Goal: Information Seeking & Learning: Stay updated

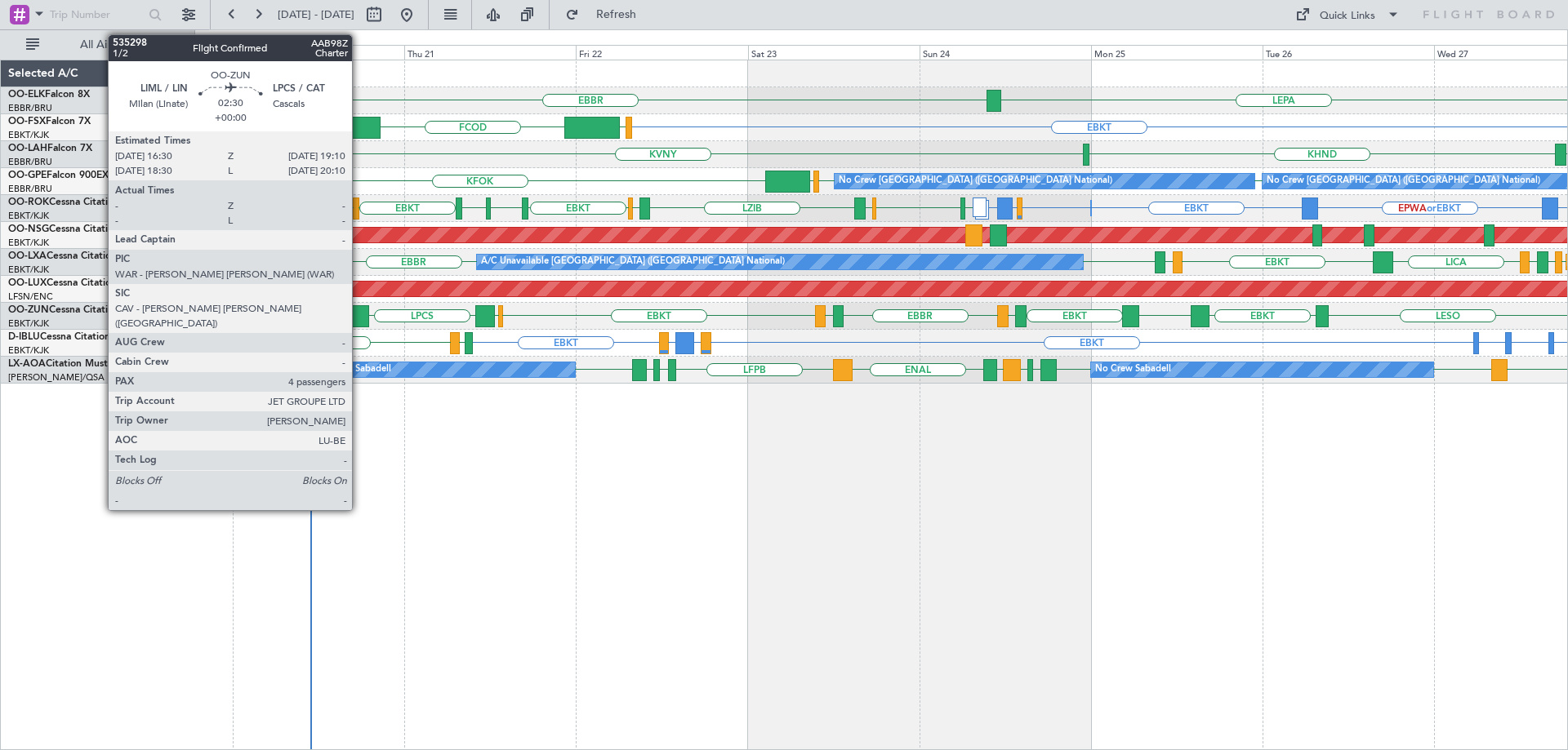
click at [359, 316] on div at bounding box center [360, 316] width 20 height 22
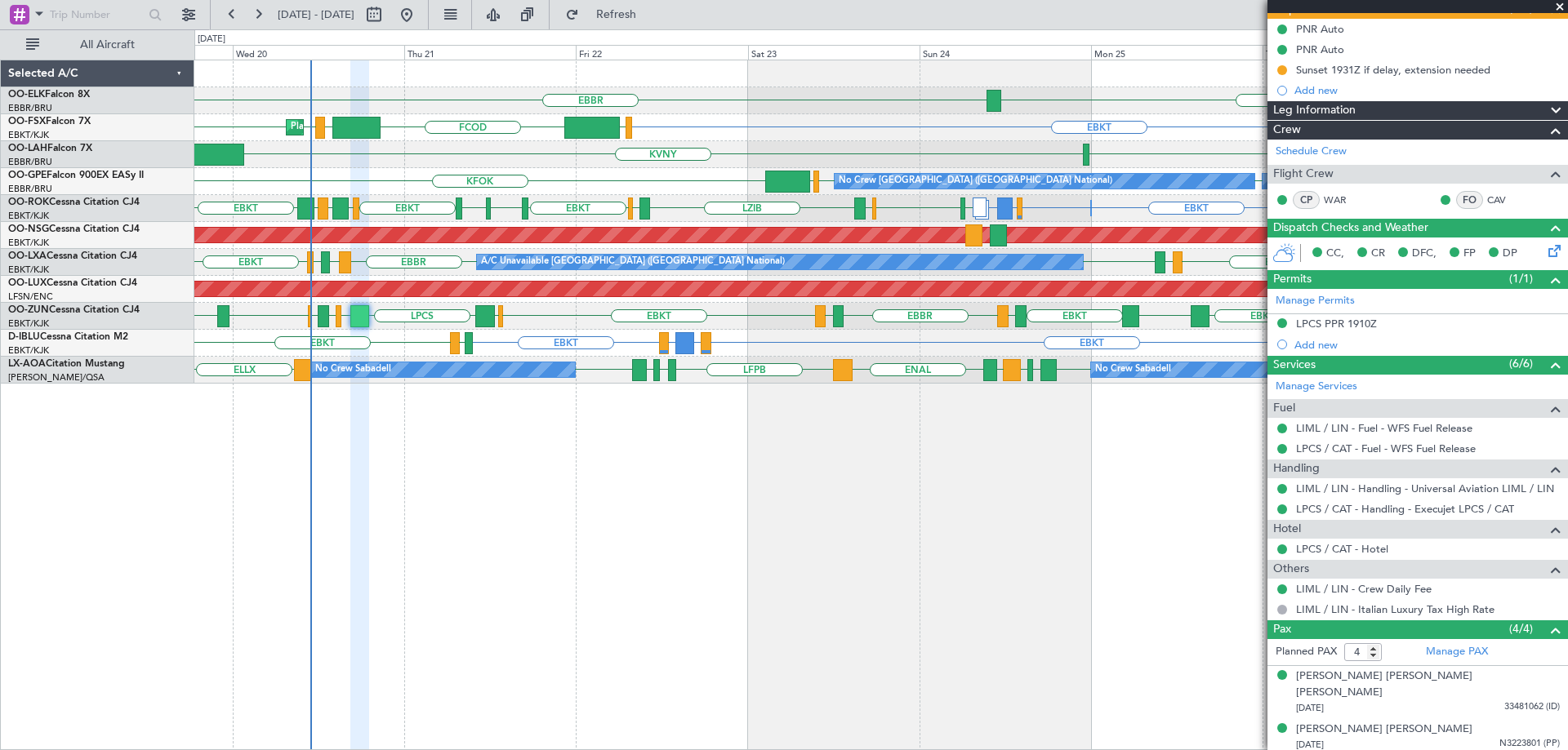
scroll to position [222, 0]
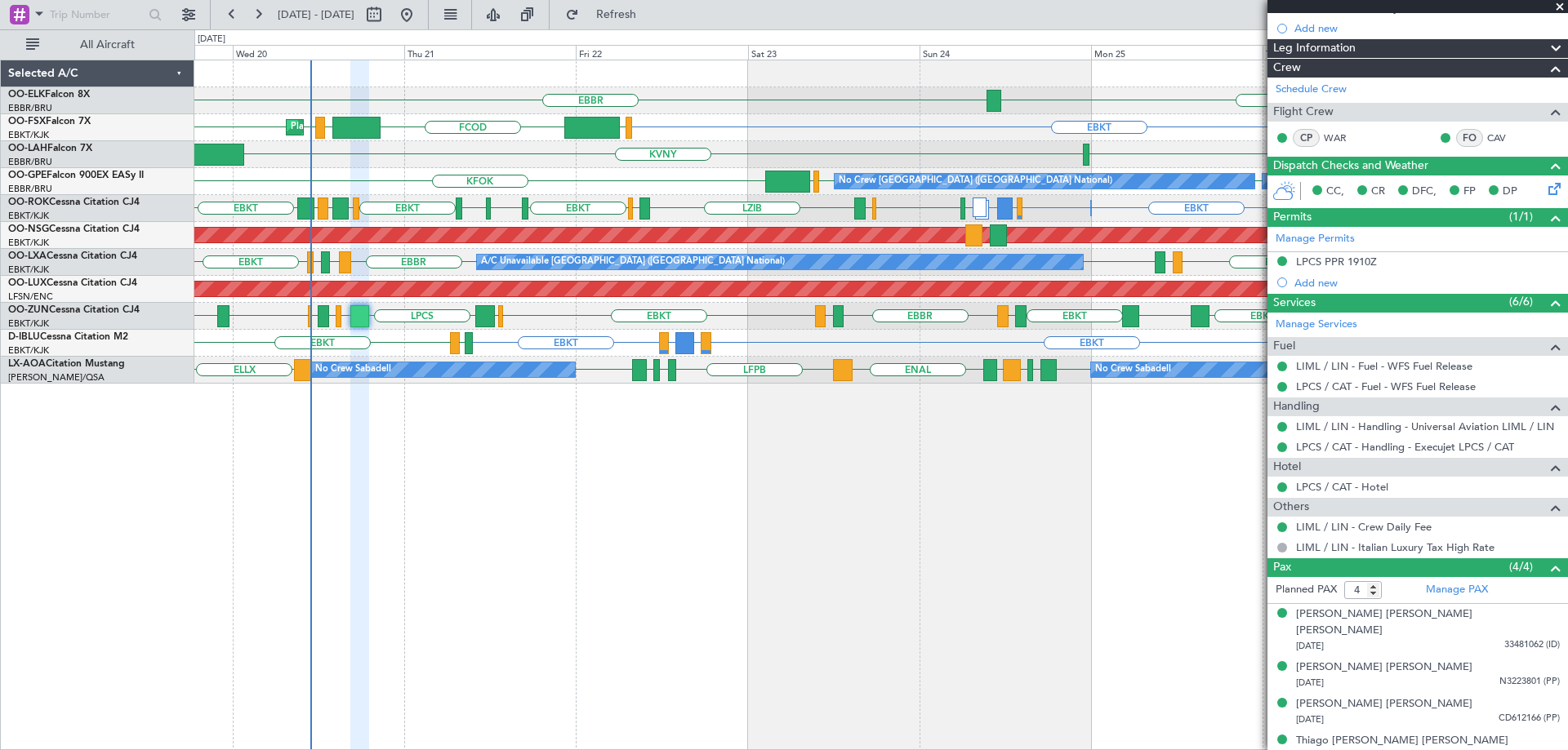
click at [1557, 9] on span at bounding box center [1560, 7] width 16 height 15
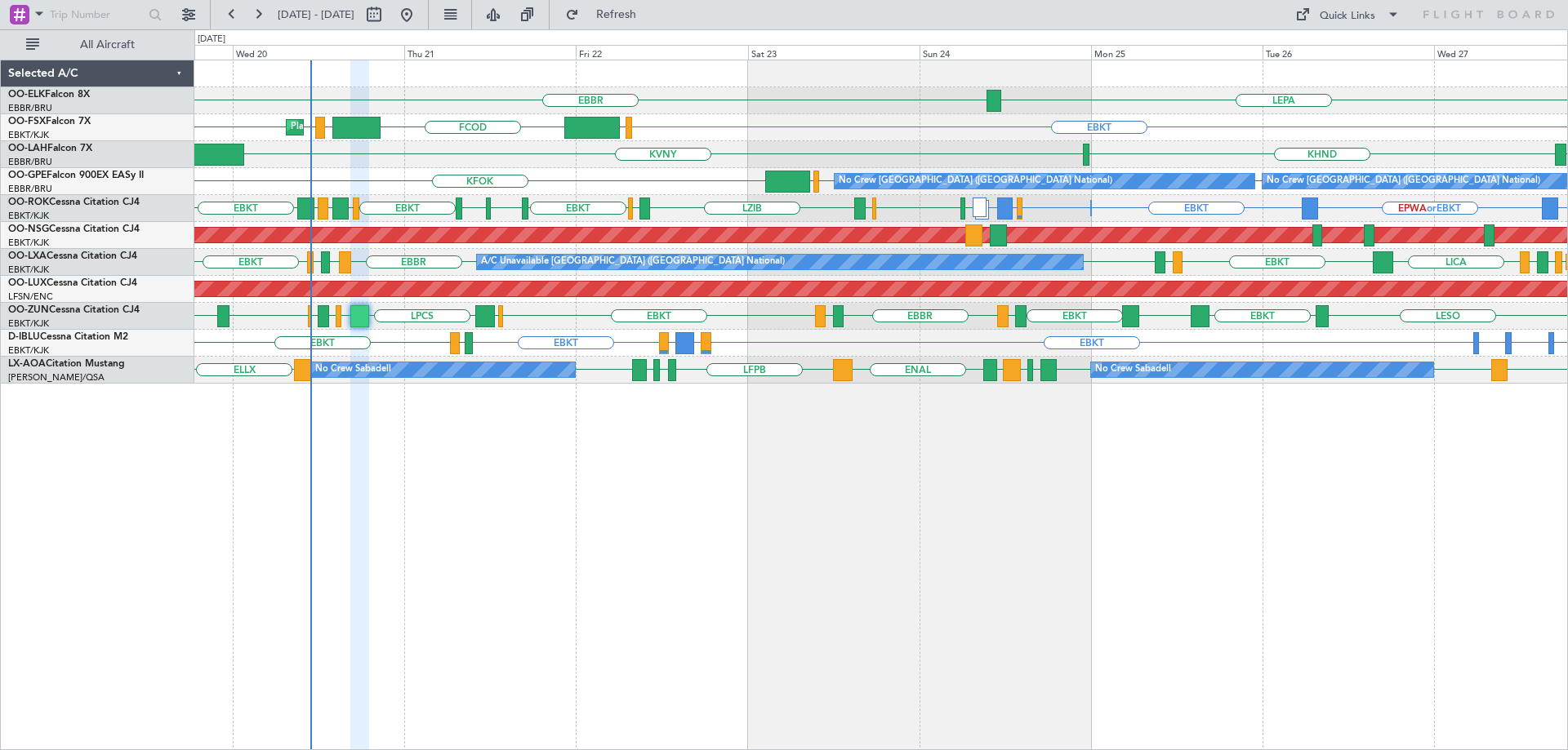
type input "0"
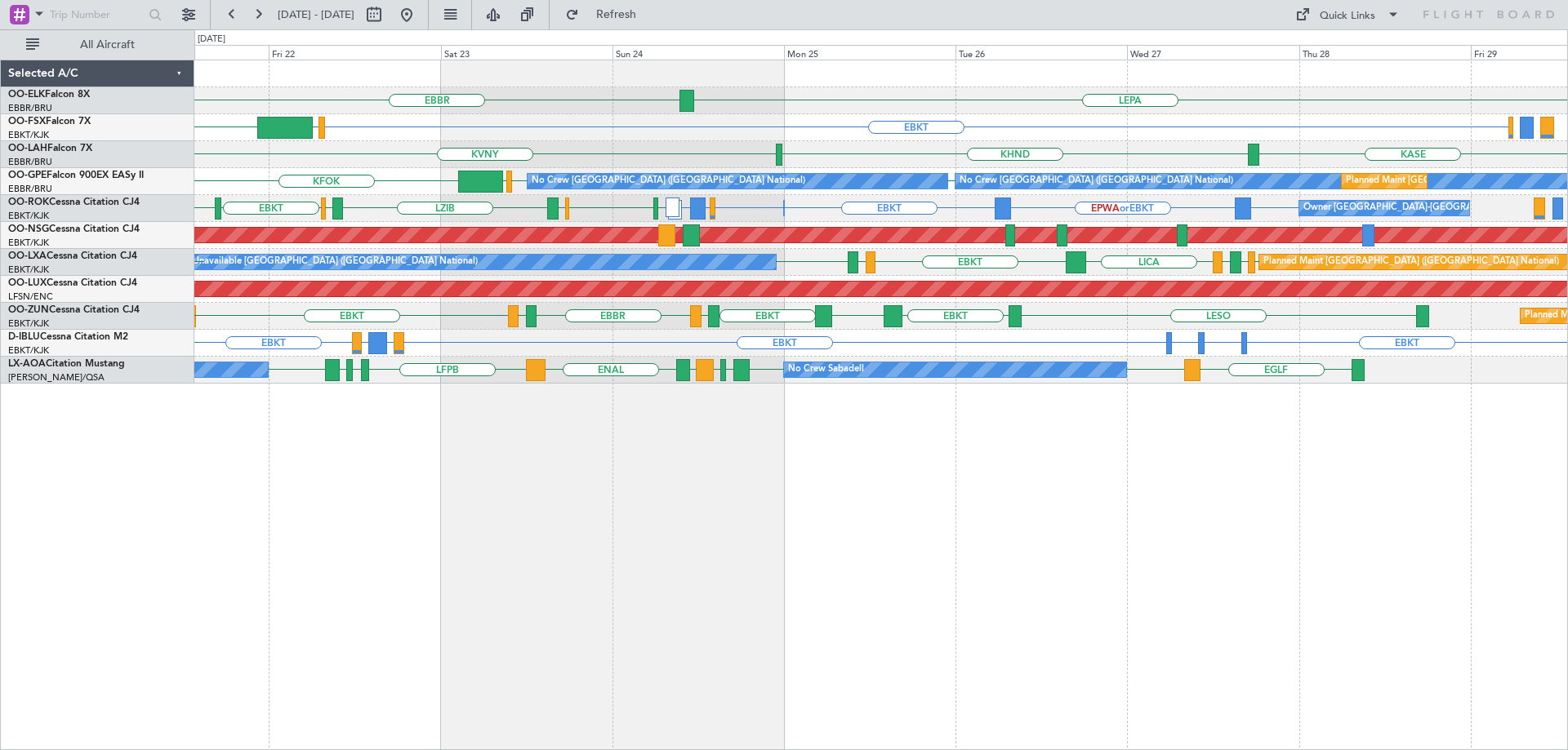
click at [1057, 358] on div "LEPA EBBR EBKT EGGW FCOD LSGG EBKT Planned Maint Kortrijk-Wevelgem EBKT KASE KH…" at bounding box center [881, 222] width 1372 height 323
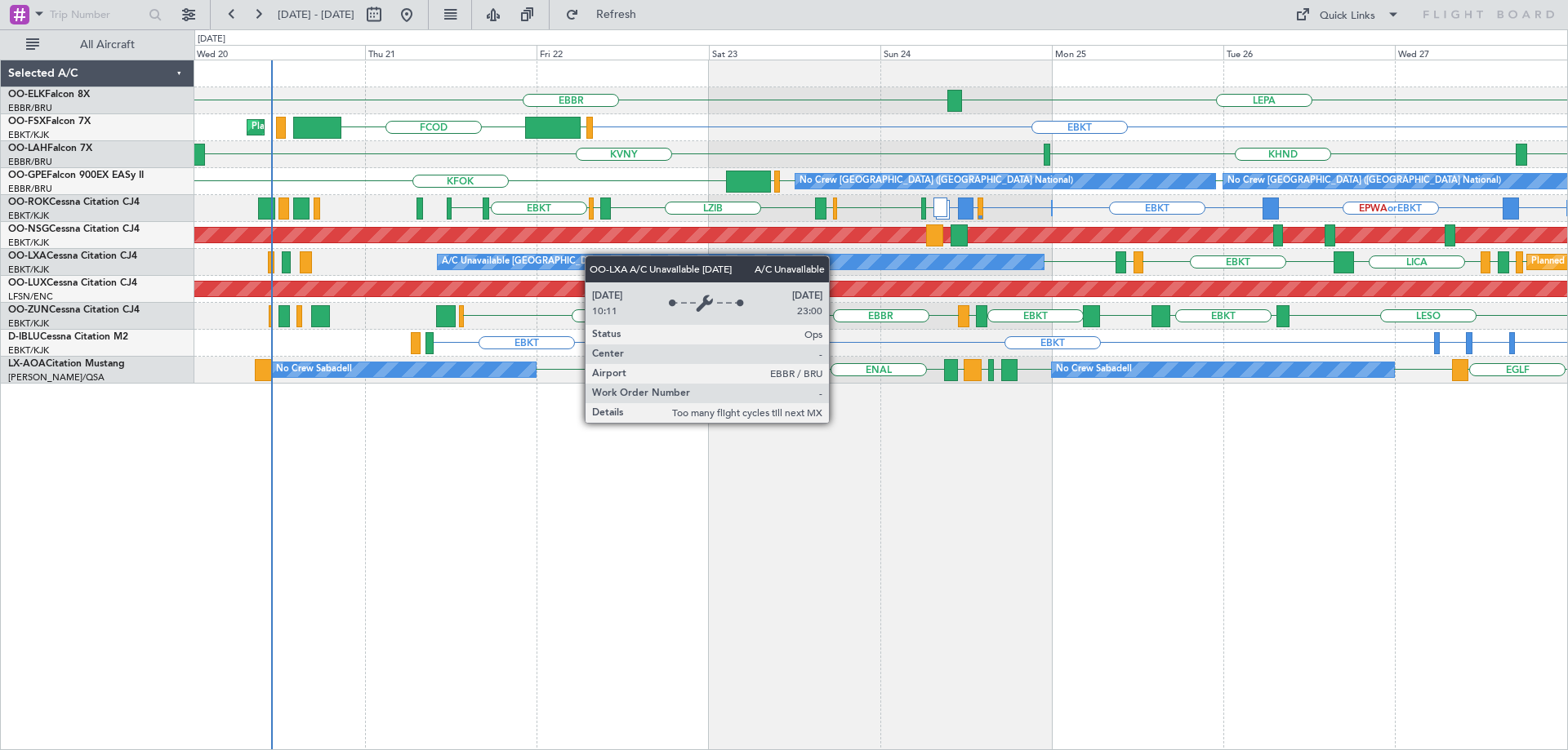
click at [679, 266] on div "LEPA EBBR EBKT EGGW FCOD Planned Maint Kortrijk-Wevelgem EBBR or EBKT LIRZ or E…" at bounding box center [881, 222] width 1372 height 323
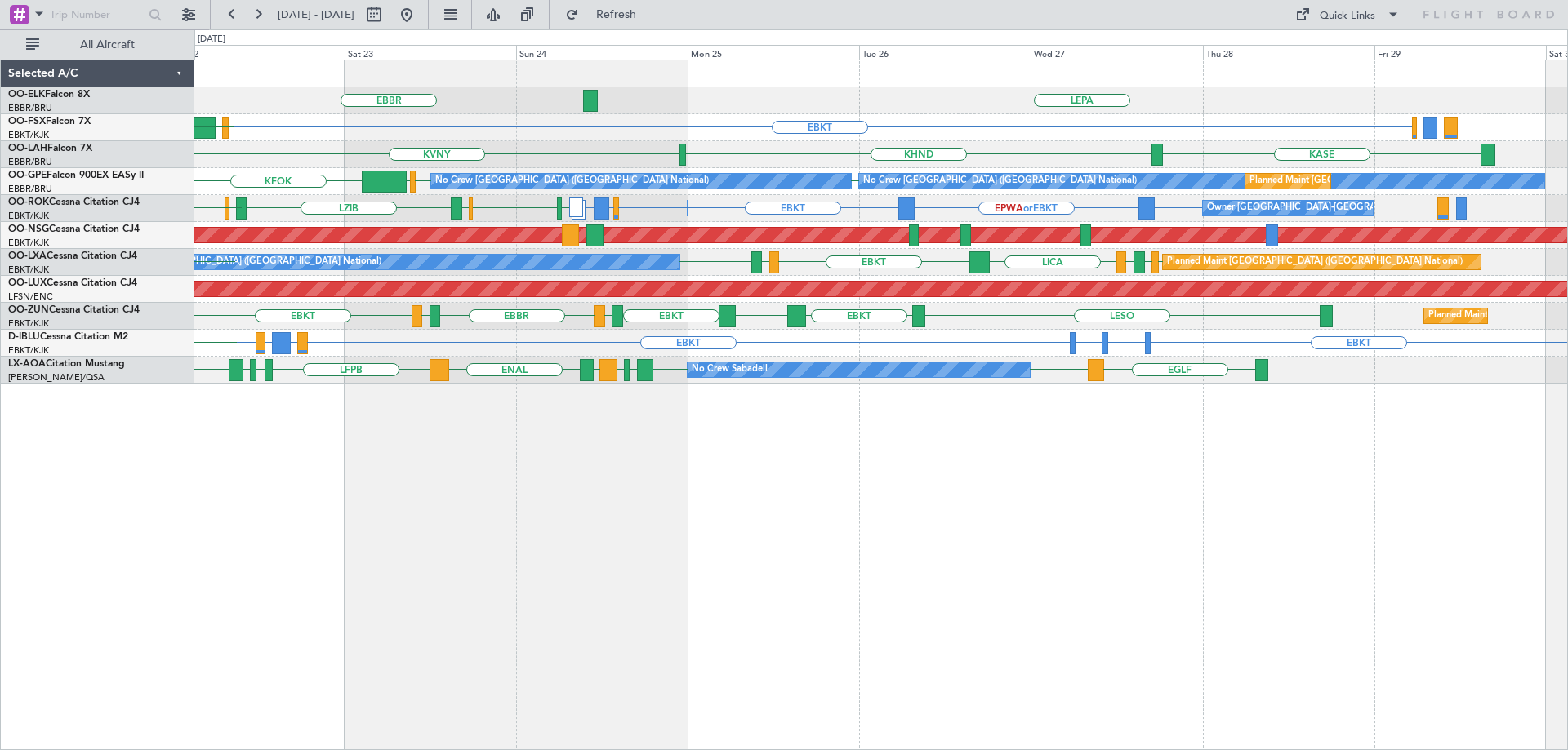
click at [643, 329] on div "LESO EBKT LEBZ EBKT LOWS EBBR LFBD EBKT Planned Maint Kortrijk-Wevelgem EGKB LP…" at bounding box center [881, 316] width 1372 height 27
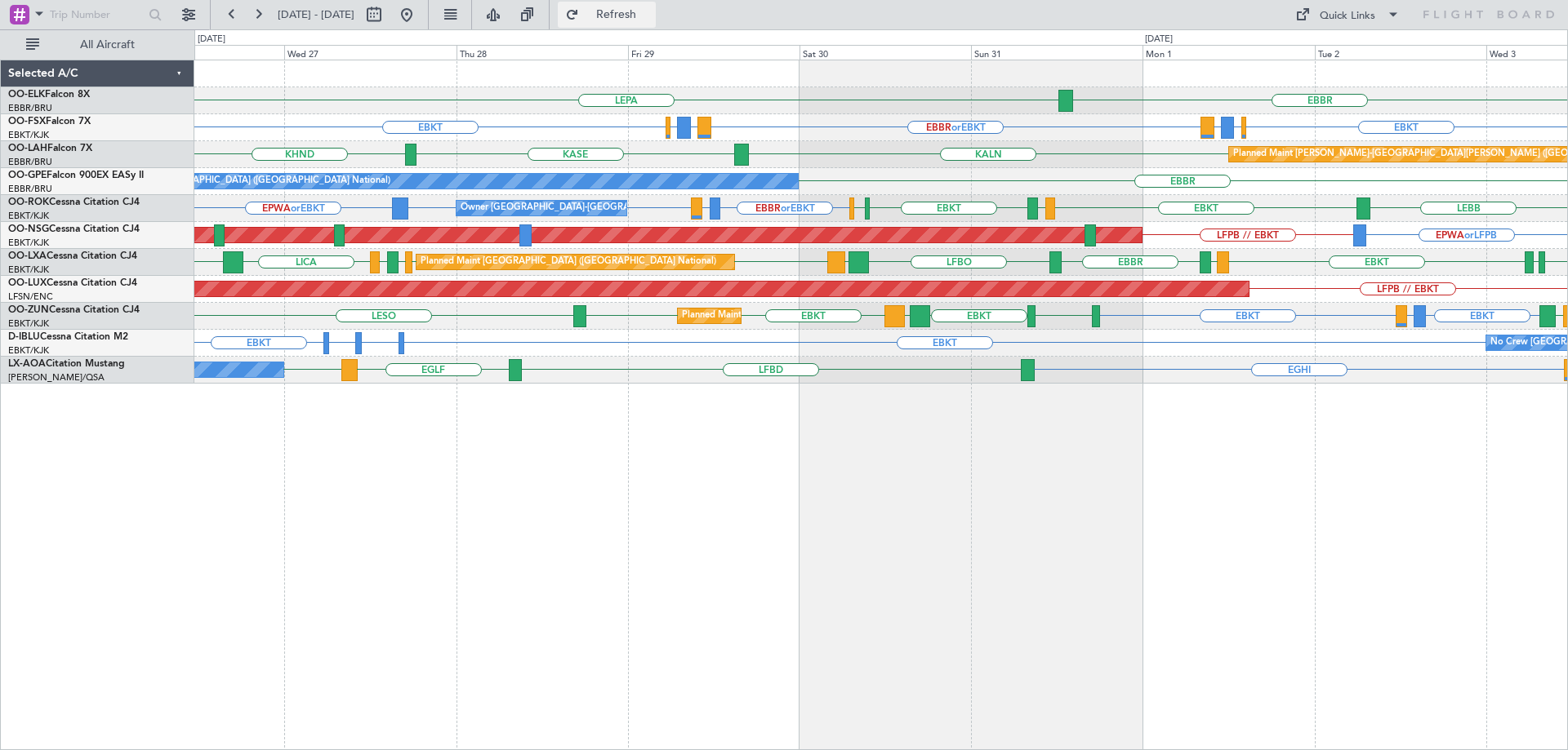
click at [651, 16] on span "Refresh" at bounding box center [616, 14] width 69 height 11
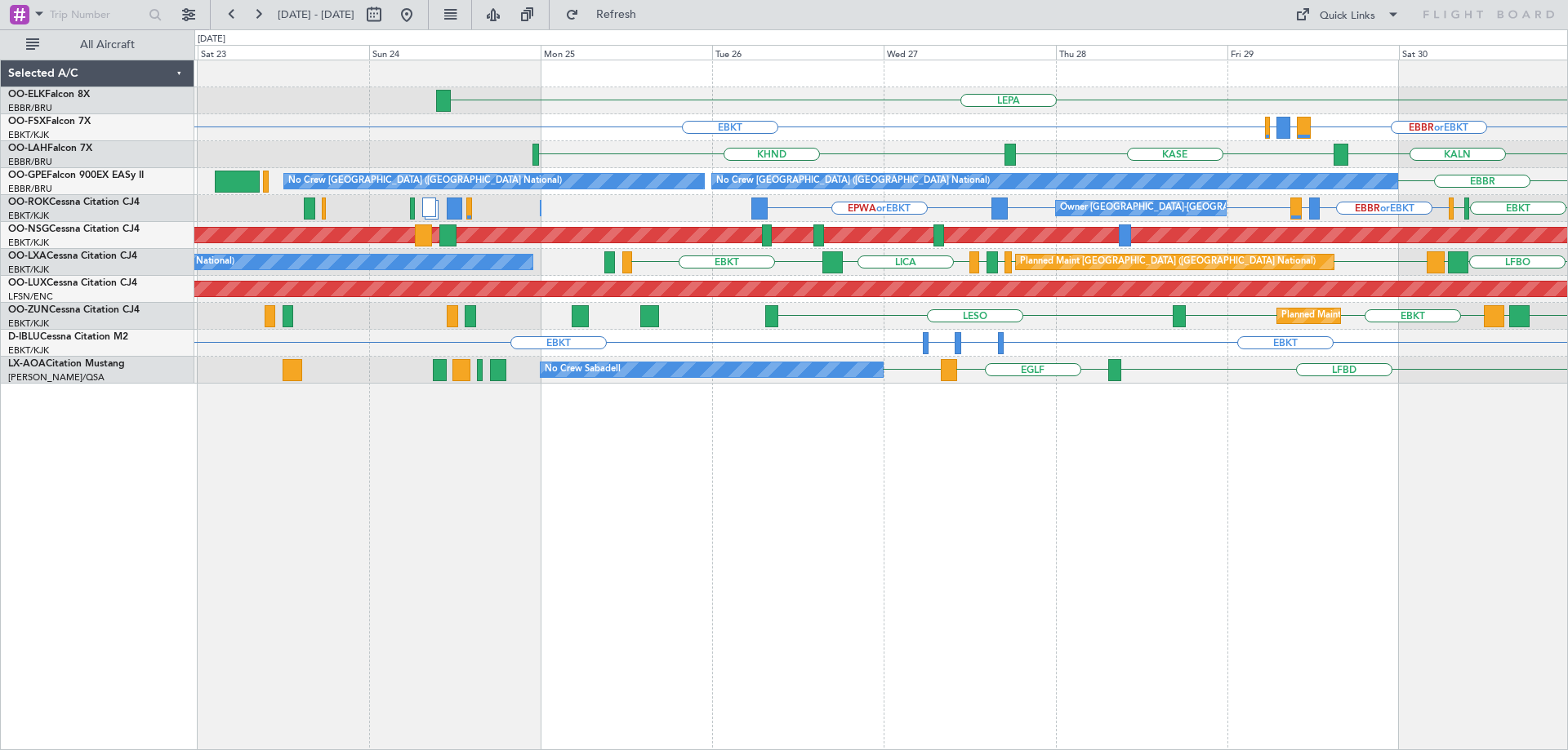
click at [1383, 304] on div "EBKT LICA EBKT EBKT LESO Planned Maint Kortrijk-Wevelgem EGGD EBKT" at bounding box center [881, 316] width 1372 height 27
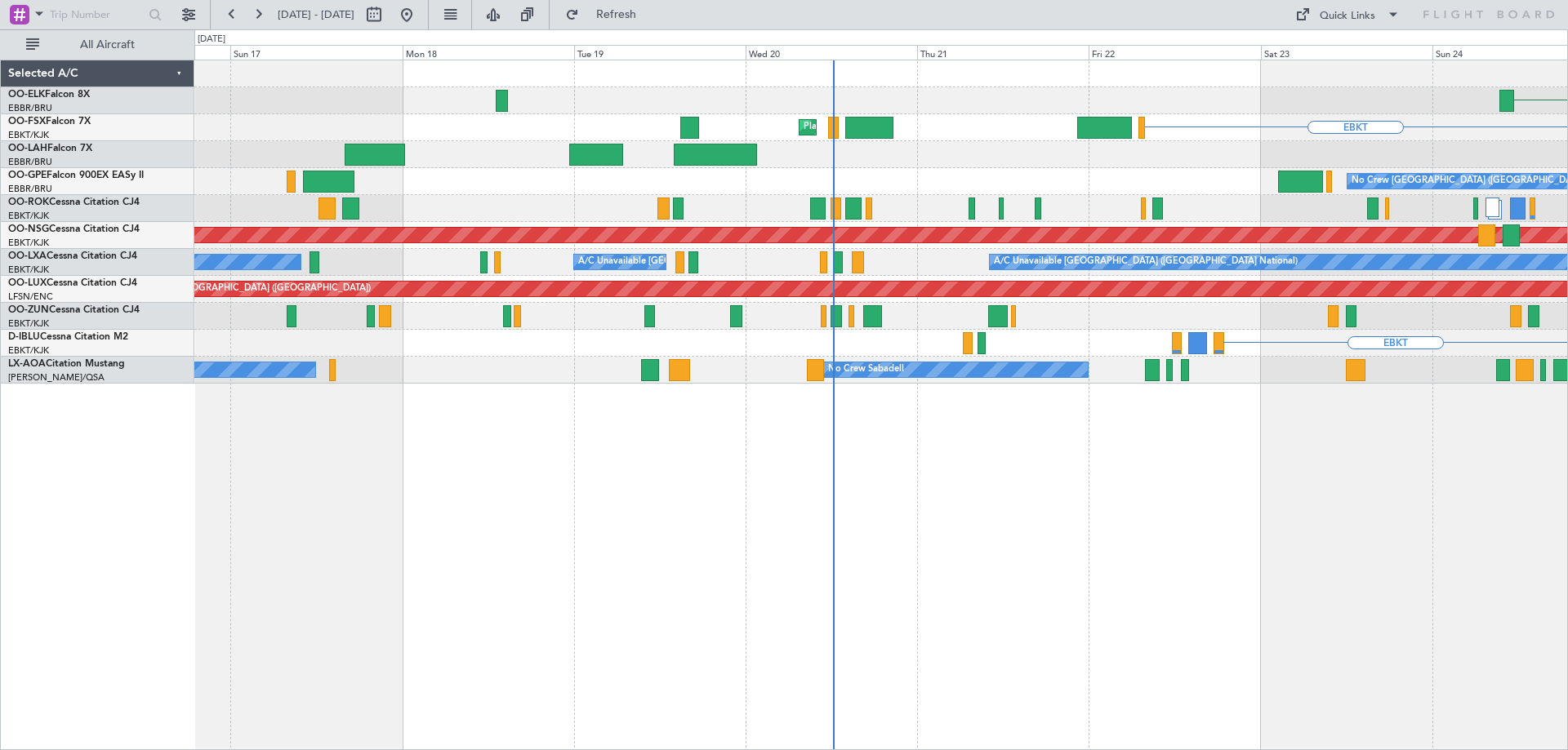
click at [1306, 299] on div "Planned Maint Paris (Le Bourget) No Crew Paris (Le Bourget)" at bounding box center [881, 289] width 1372 height 27
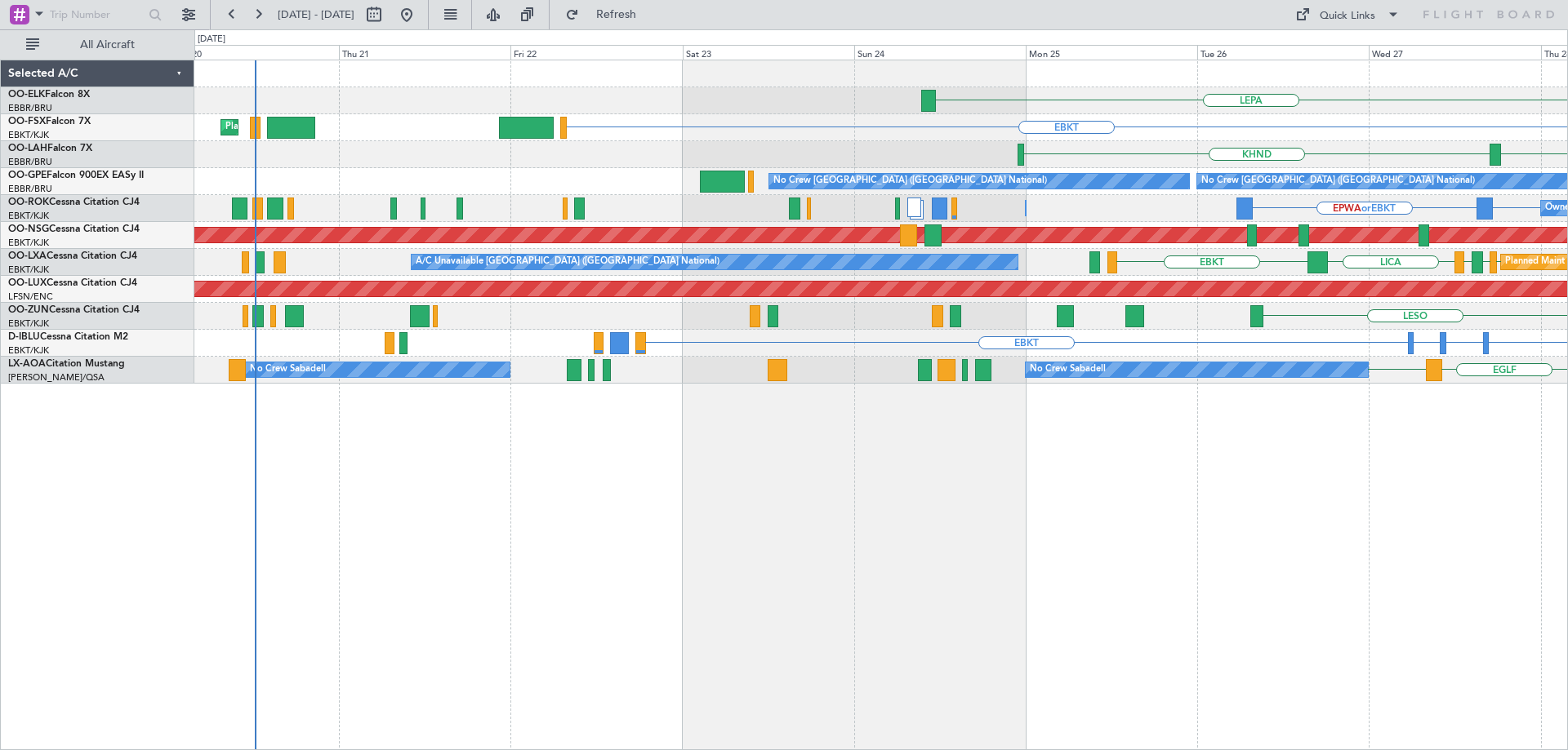
click at [695, 342] on div "LEPA EBKT Planned Maint Kortrijk-Wevelgem LIRZ or EBKT EBBR or EBKT EBBR or EBK…" at bounding box center [881, 222] width 1372 height 323
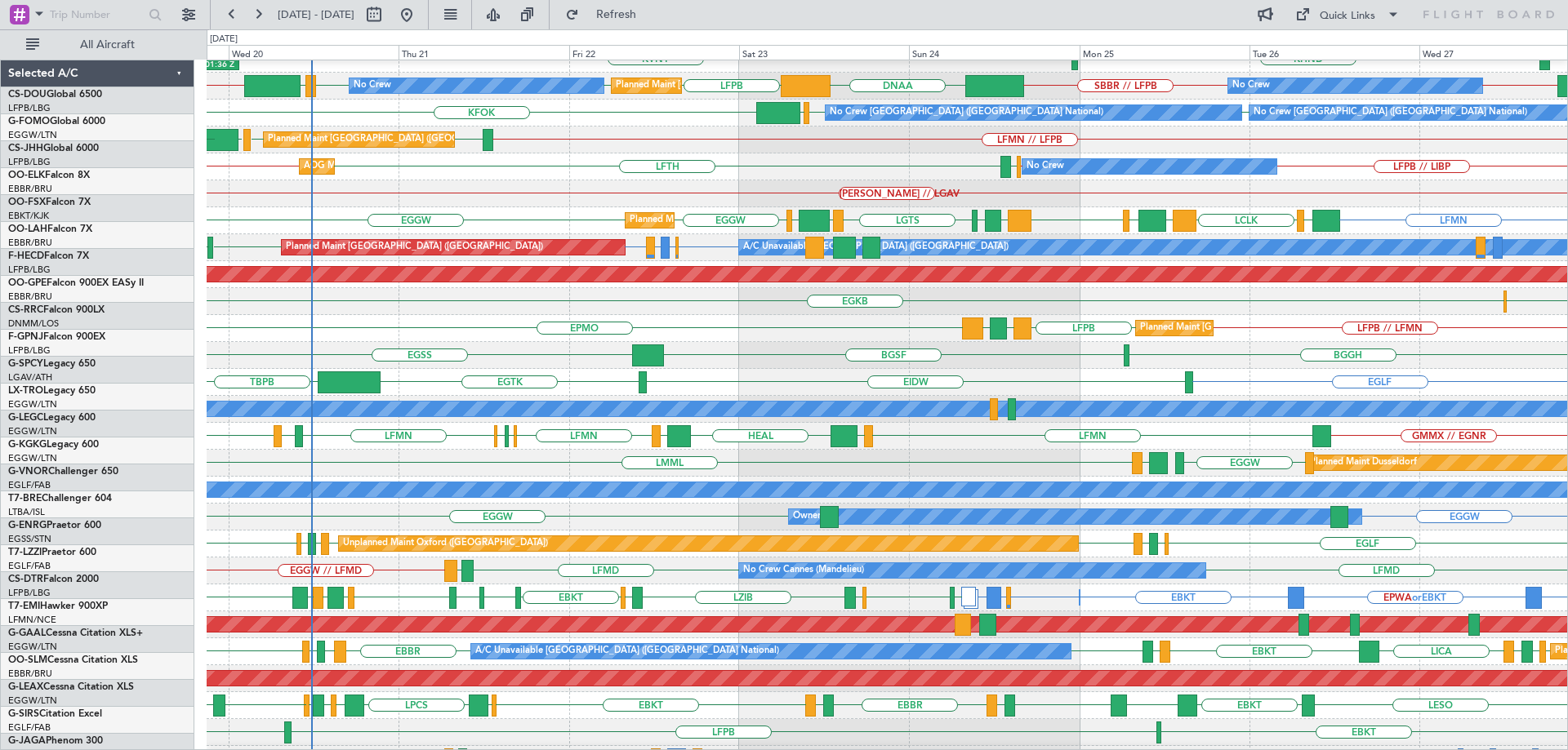
scroll to position [181, 0]
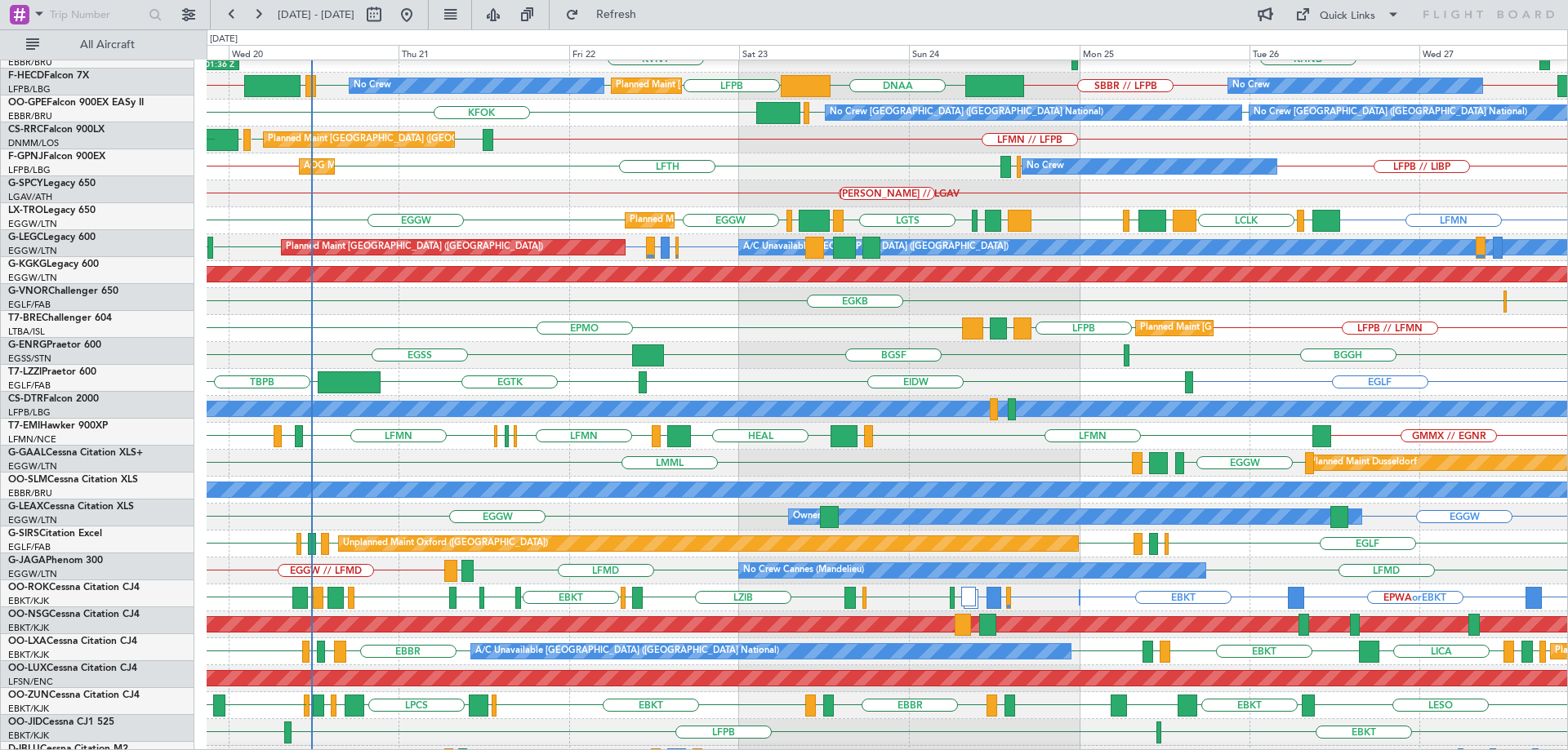
click at [534, 315] on div "LFPB // LFMN EPMO LFPB LGTS [PERSON_NAME] Planned Maint [GEOGRAPHIC_DATA] ([GEO…" at bounding box center [887, 328] width 1361 height 27
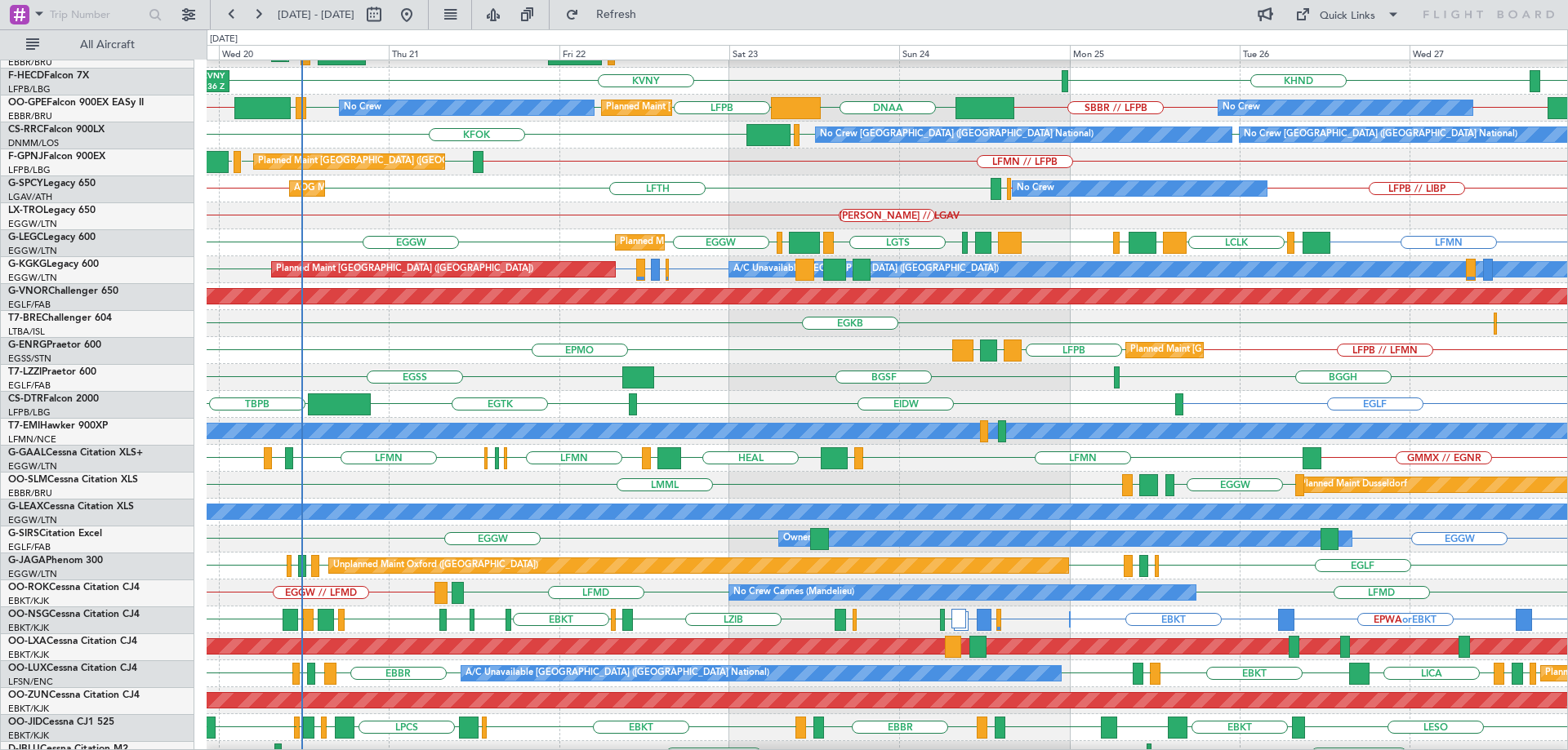
scroll to position [151, 0]
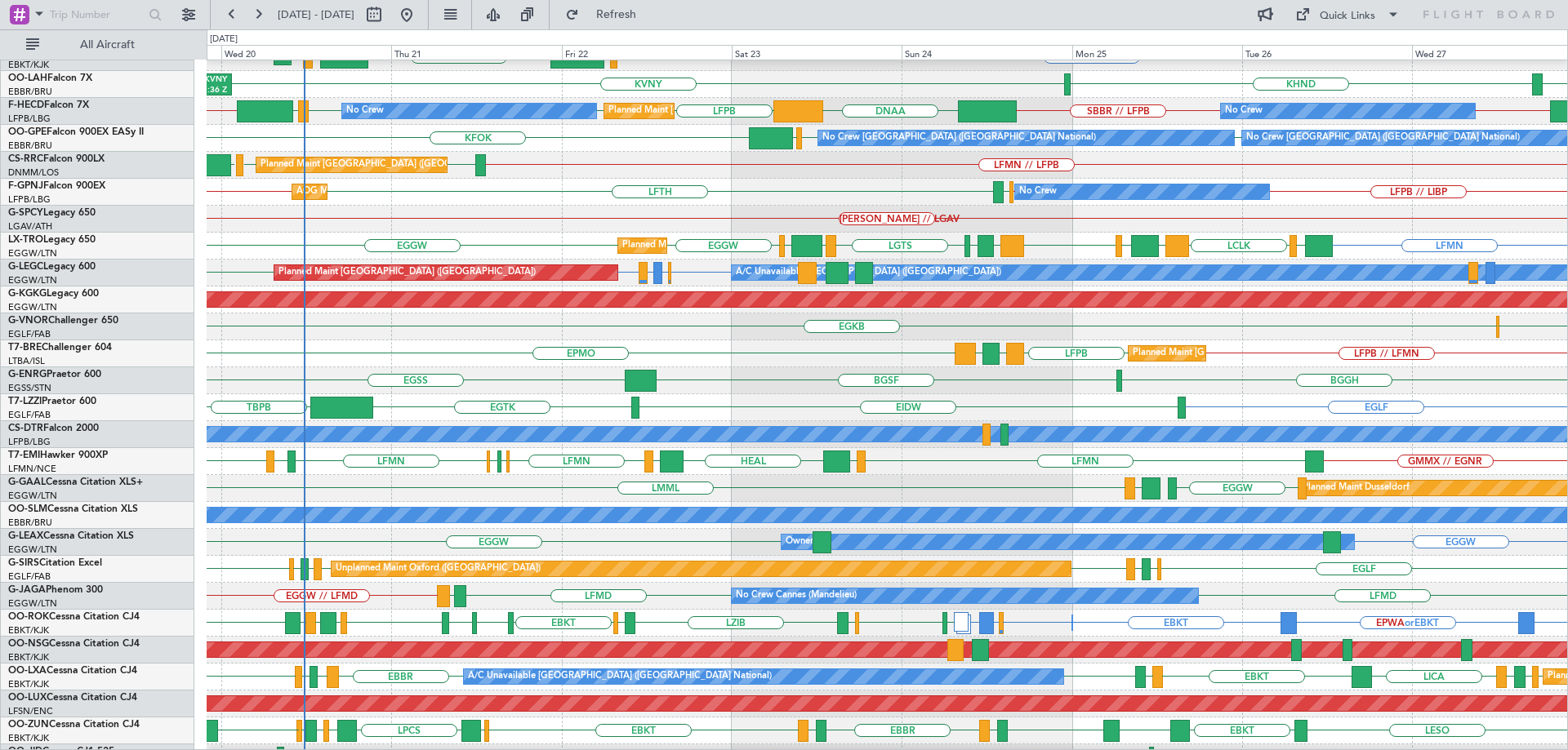
click at [578, 204] on div "AOG Maint Hyères ([GEOGRAPHIC_DATA]-[GEOGRAPHIC_DATA]) No Crew LFPB // LIBP LFT…" at bounding box center [887, 191] width 1361 height 27
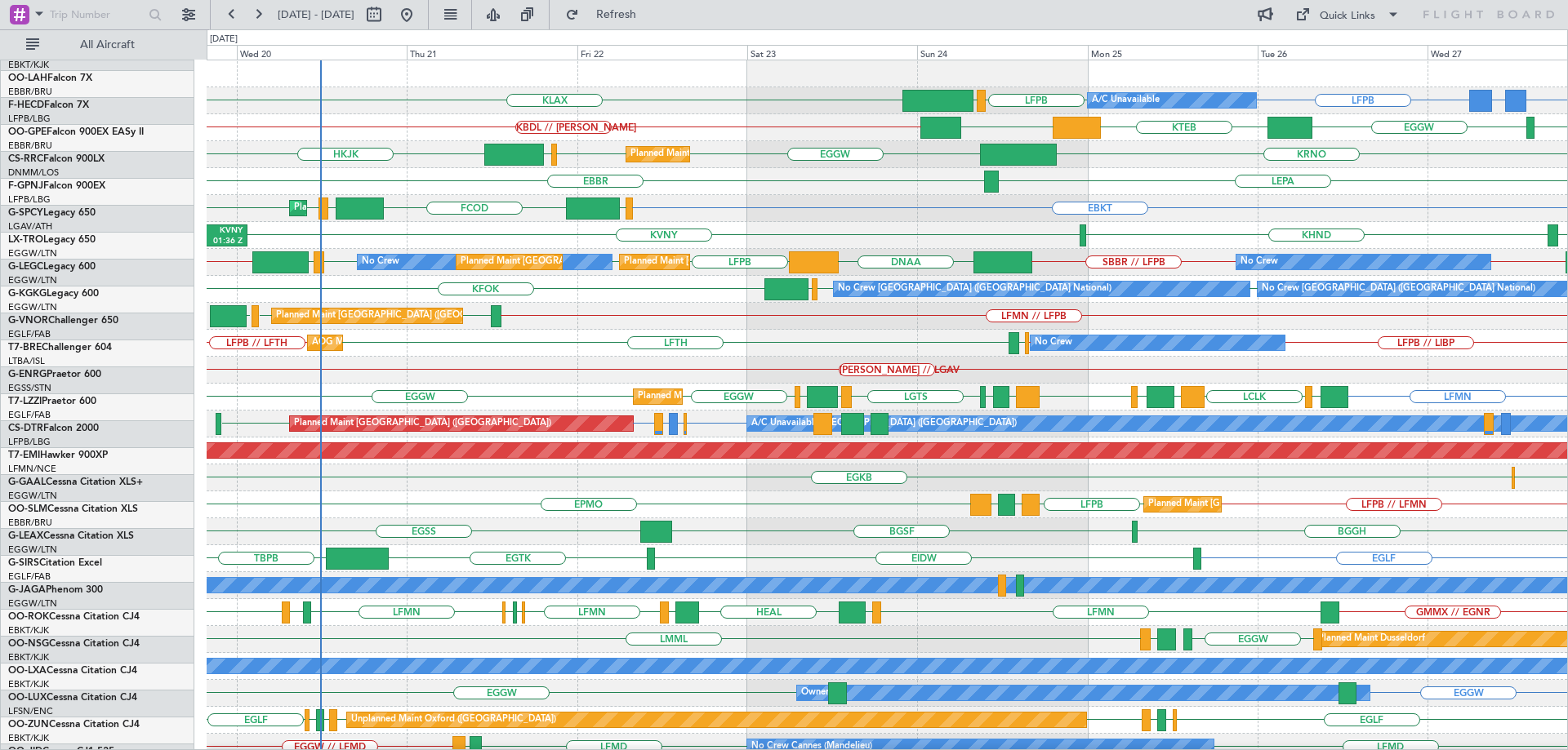
scroll to position [0, 0]
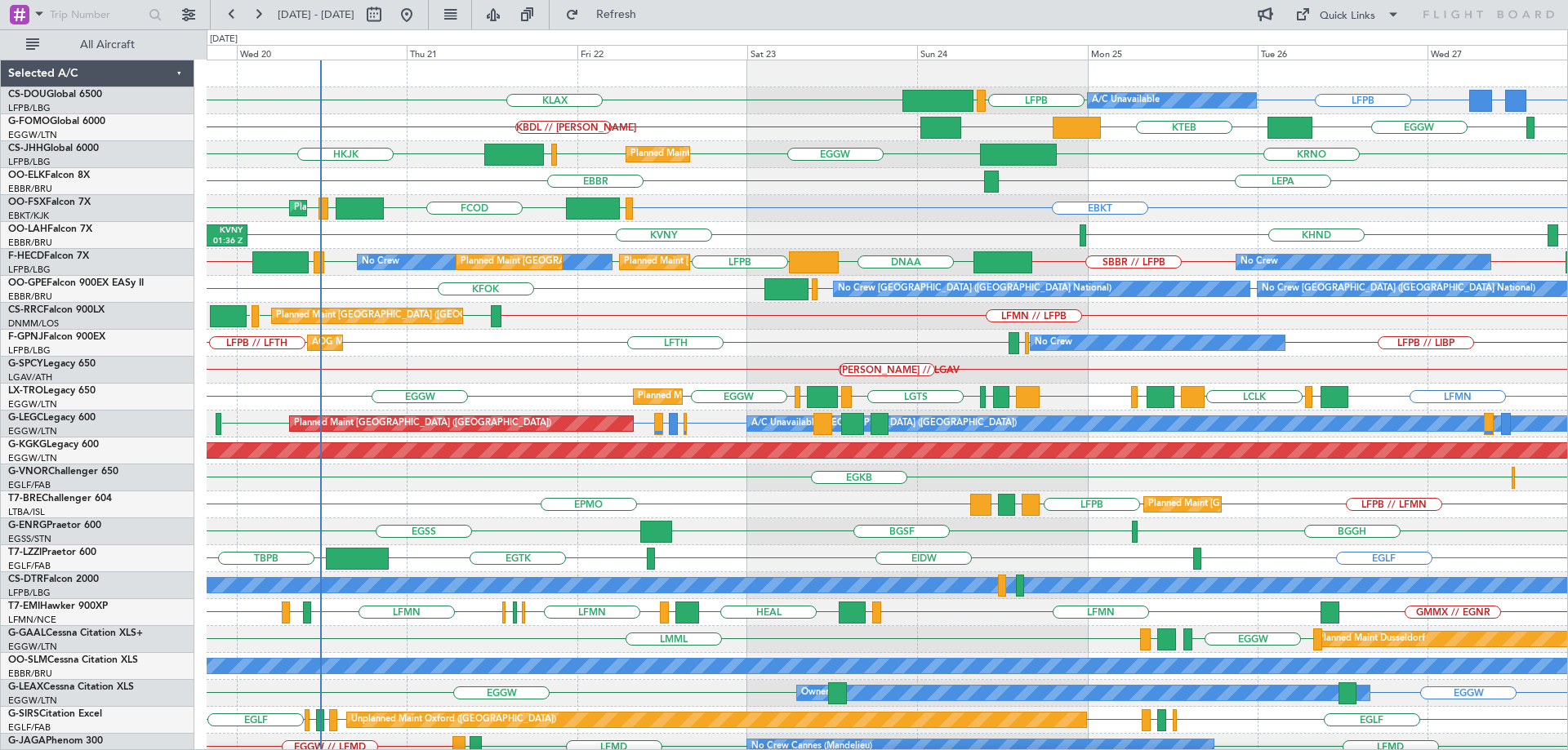
click at [677, 490] on div "LFPB LFPB GMMX or LFPB LFPB EGGW KLAX Planned Maint [GEOGRAPHIC_DATA] ([GEOGRAP…" at bounding box center [887, 519] width 1361 height 917
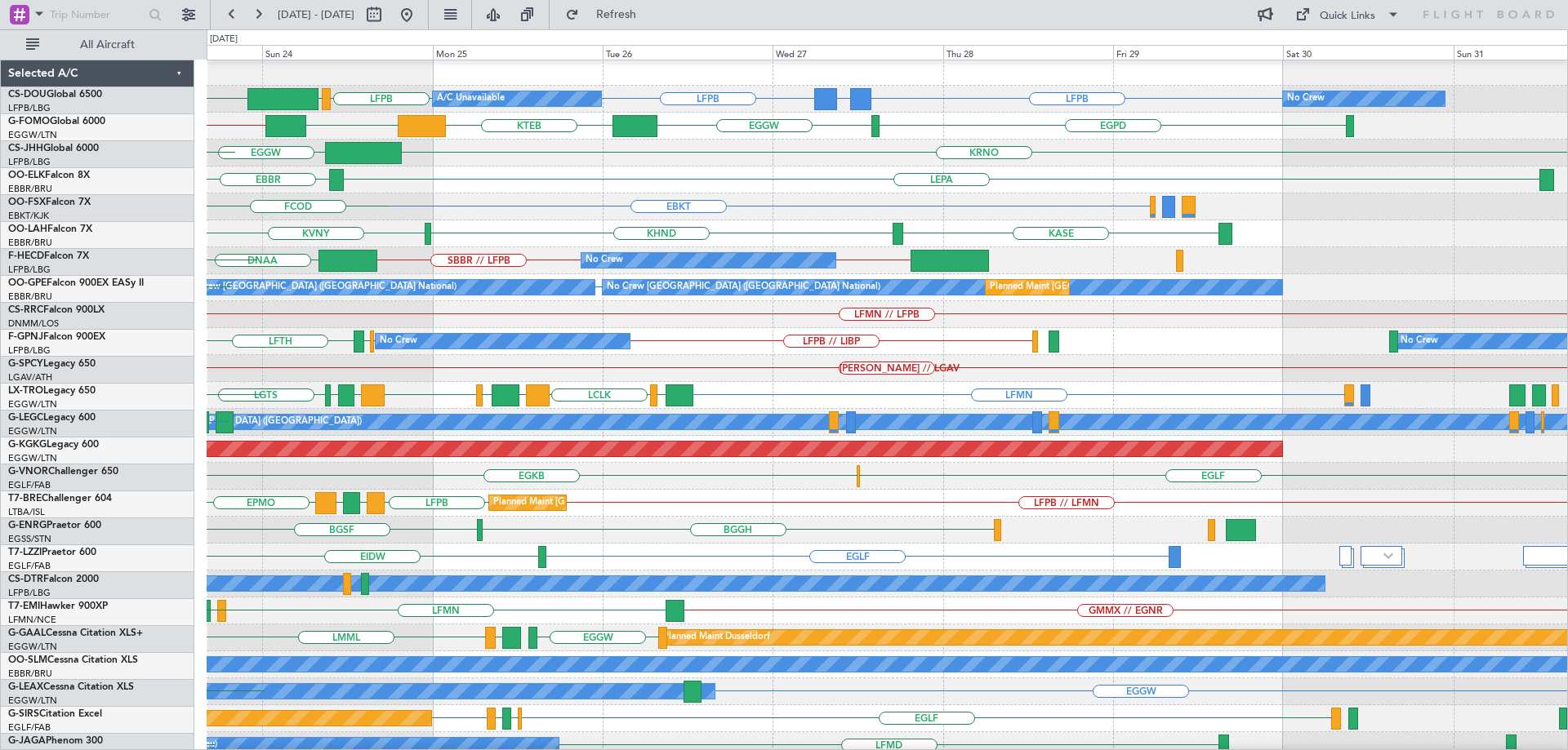
click at [578, 301] on div "LFMN // LFPB" at bounding box center [887, 314] width 1361 height 27
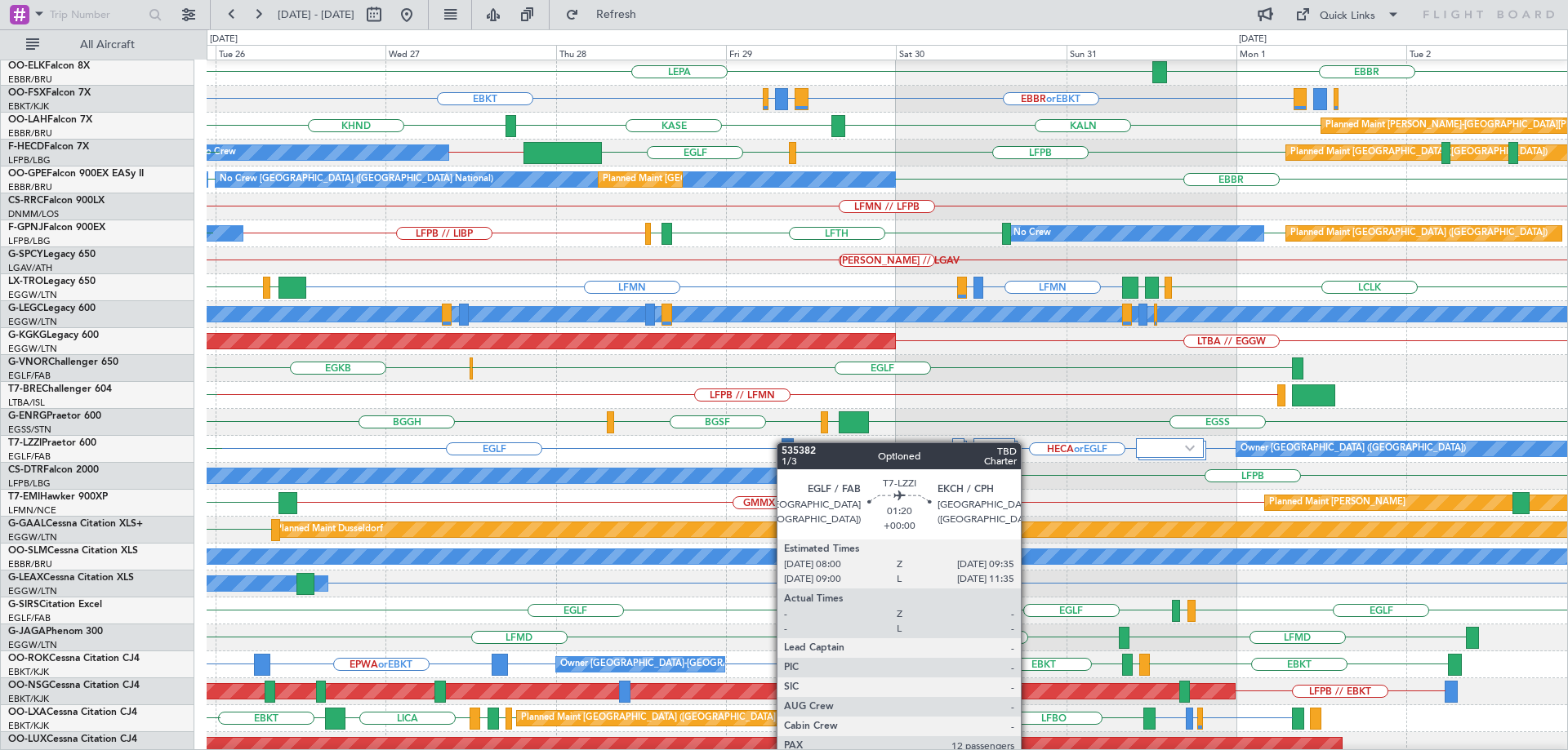
scroll to position [109, 0]
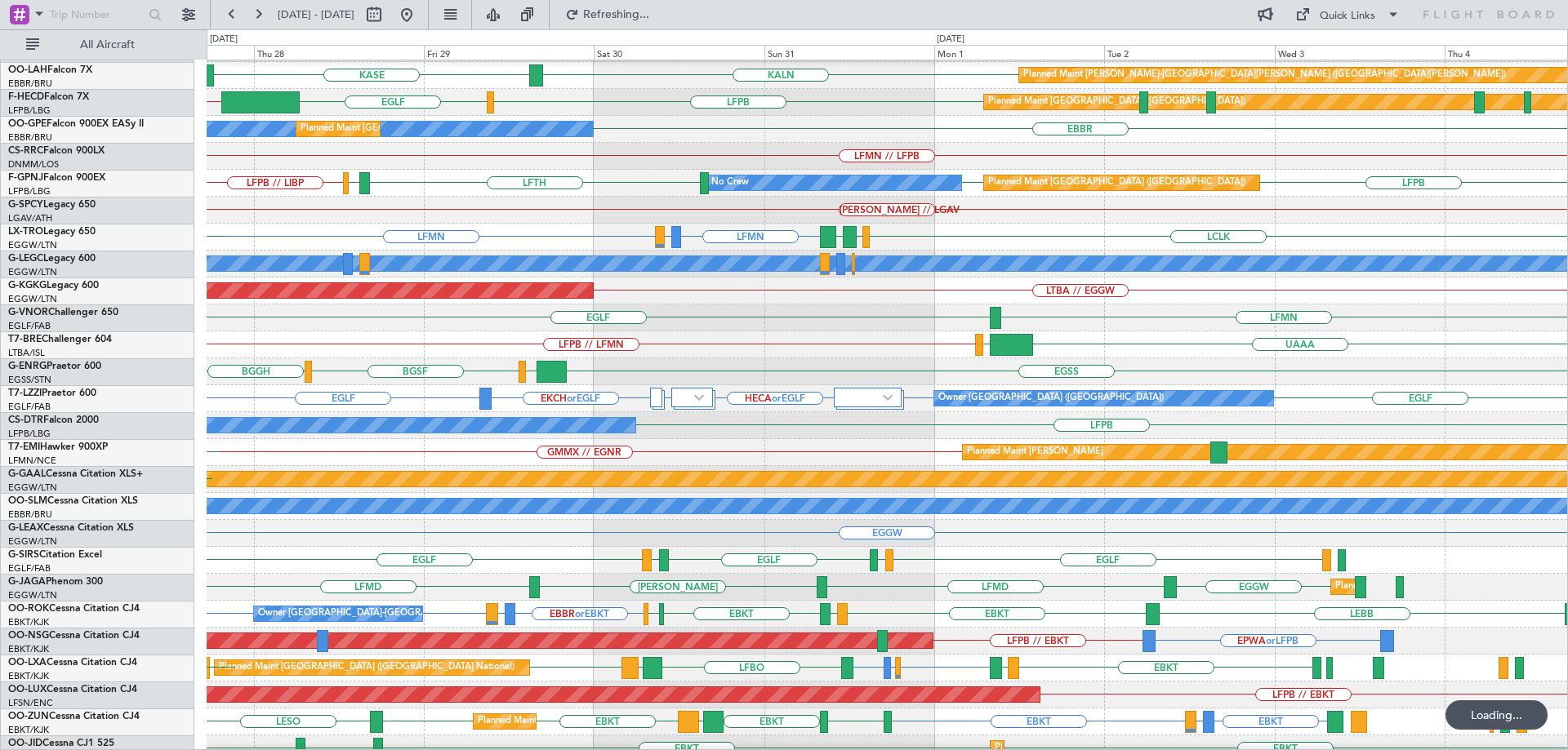
click at [753, 527] on div "EGGW Owner" at bounding box center [887, 534] width 1361 height 27
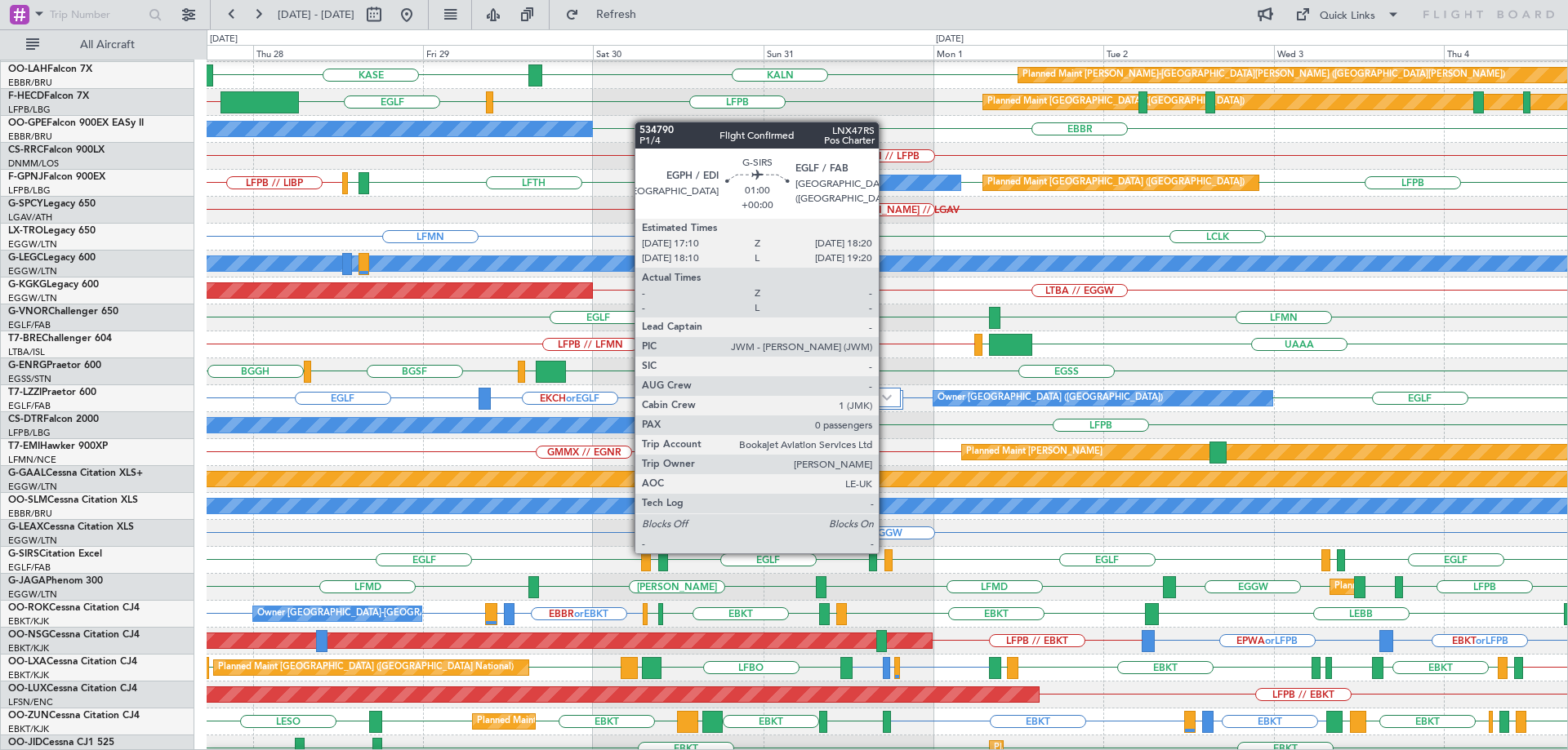
click at [886, 553] on div at bounding box center [889, 561] width 9 height 22
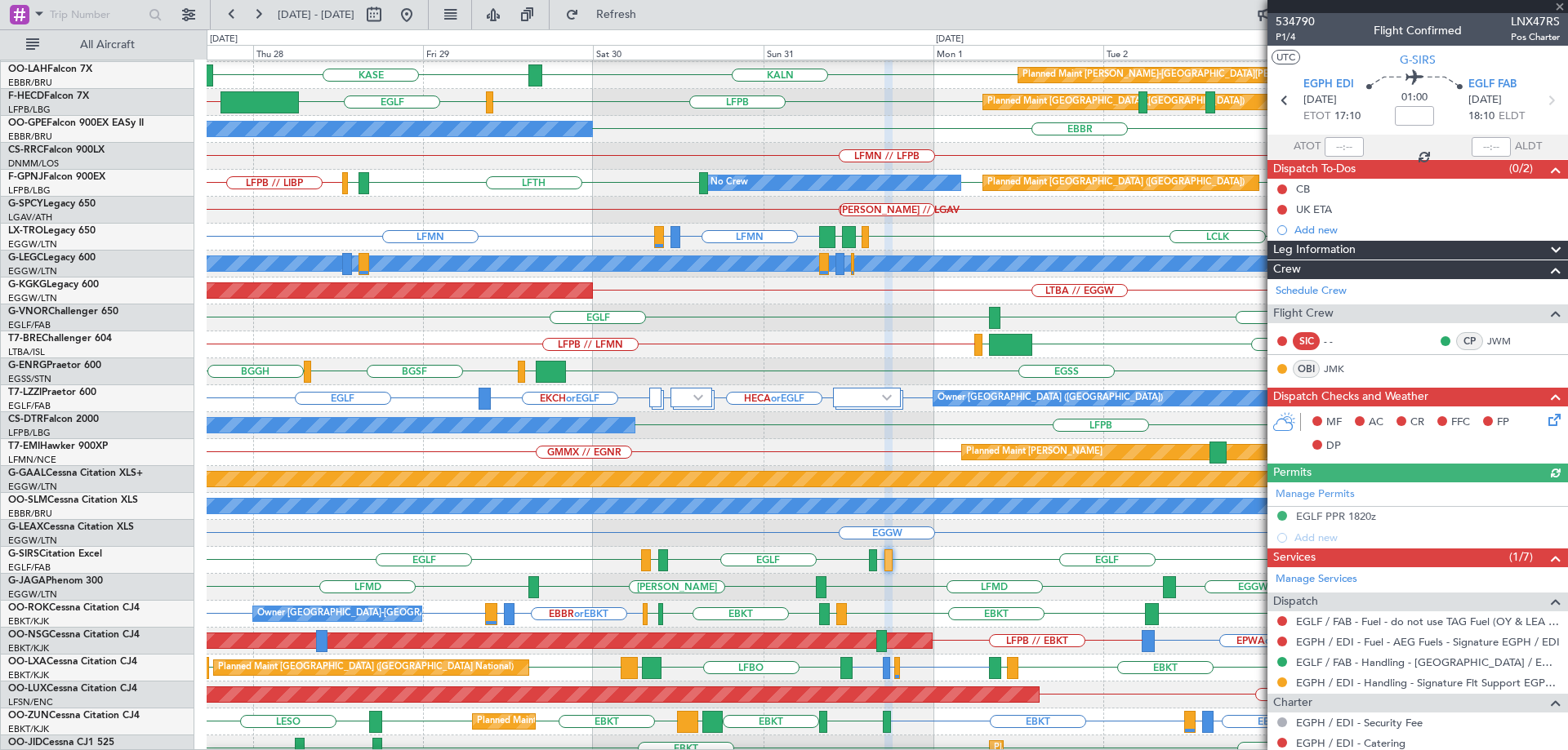
click at [1558, 7] on div at bounding box center [1417, 6] width 300 height 13
click at [1558, 6] on div at bounding box center [1417, 6] width 300 height 13
click at [1558, 5] on span at bounding box center [1560, 7] width 16 height 15
